Goal: Information Seeking & Learning: Stay updated

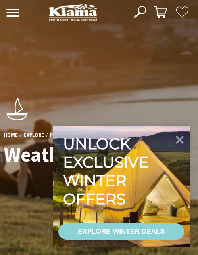
click at [82, 4] on img at bounding box center [73, 12] width 49 height 17
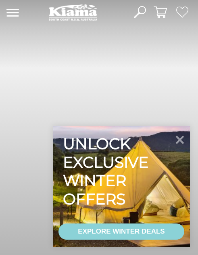
scroll to position [259, 205]
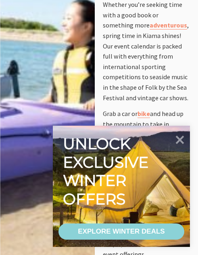
scroll to position [403, 0]
